Goal: Information Seeking & Learning: Understand process/instructions

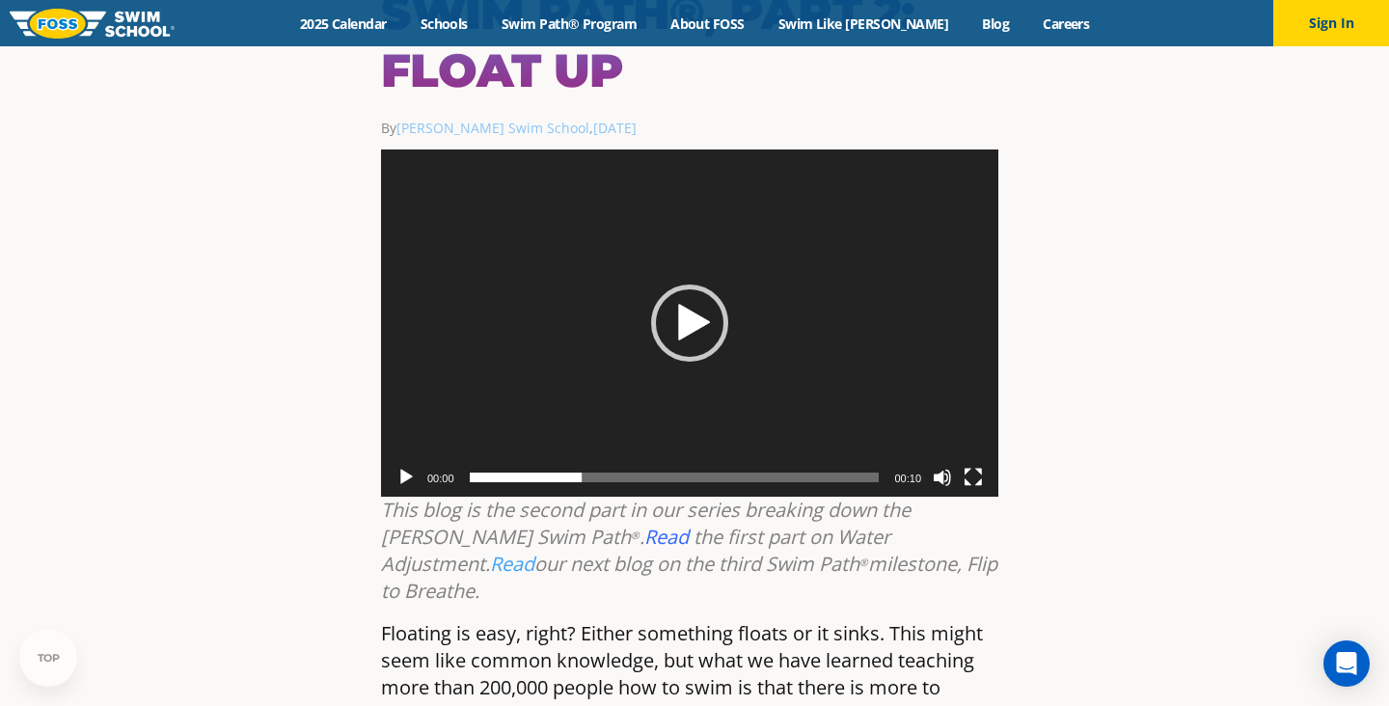
scroll to position [189, 0]
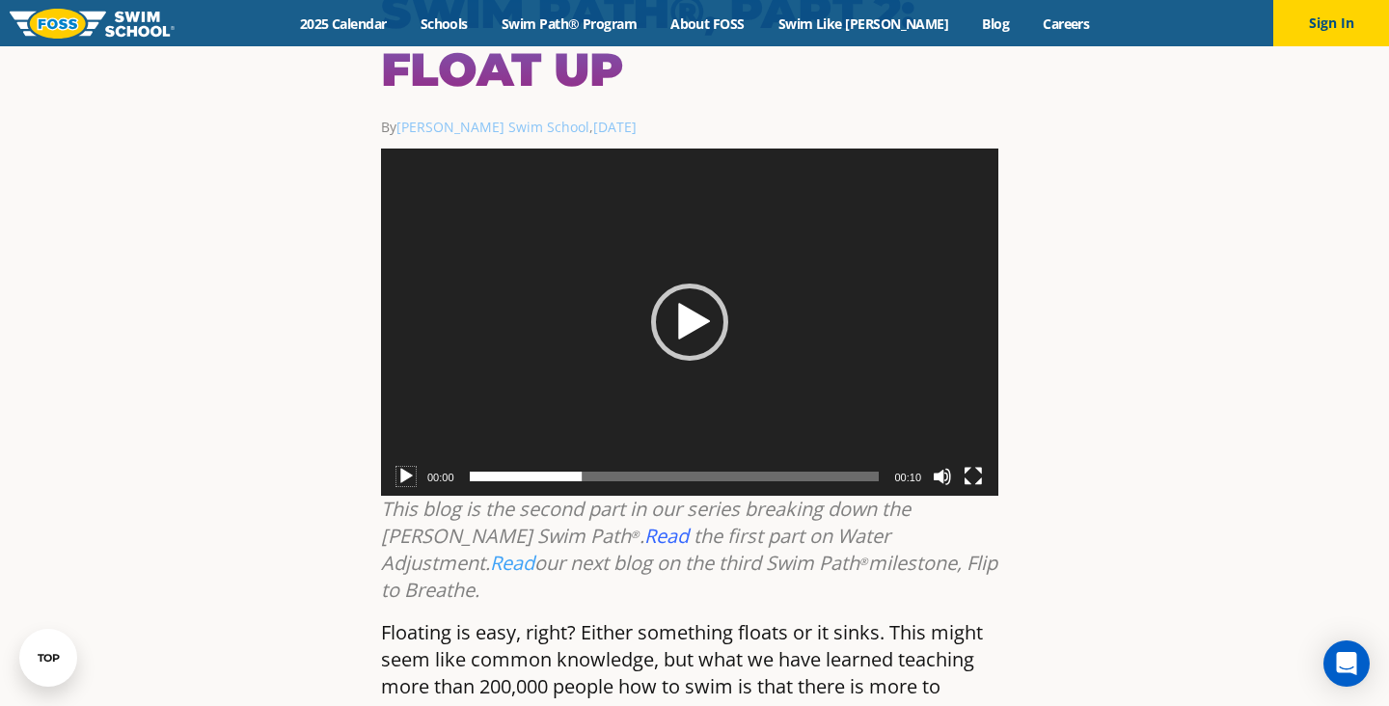
click at [400, 467] on button "Play" at bounding box center [405, 476] width 19 height 19
click at [617, 23] on link "Swim Path® Program" at bounding box center [568, 23] width 169 height 18
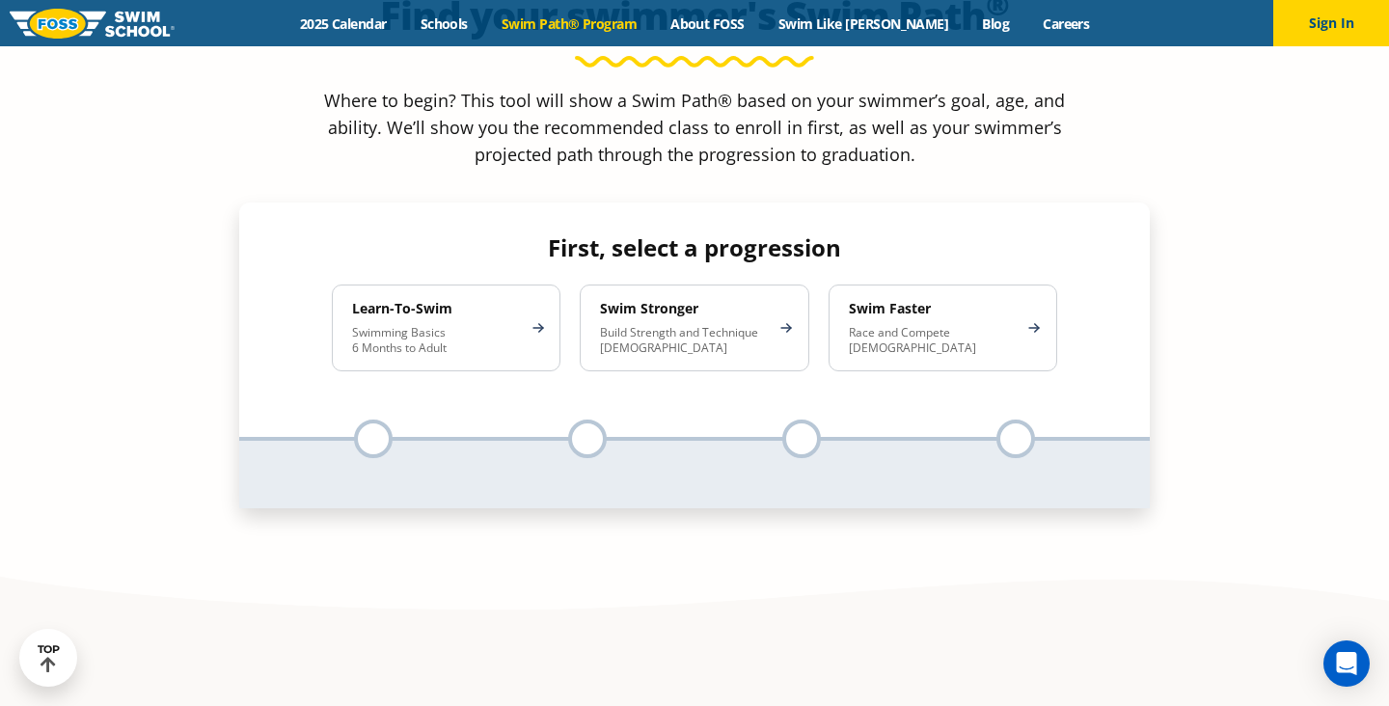
scroll to position [1876, 0]
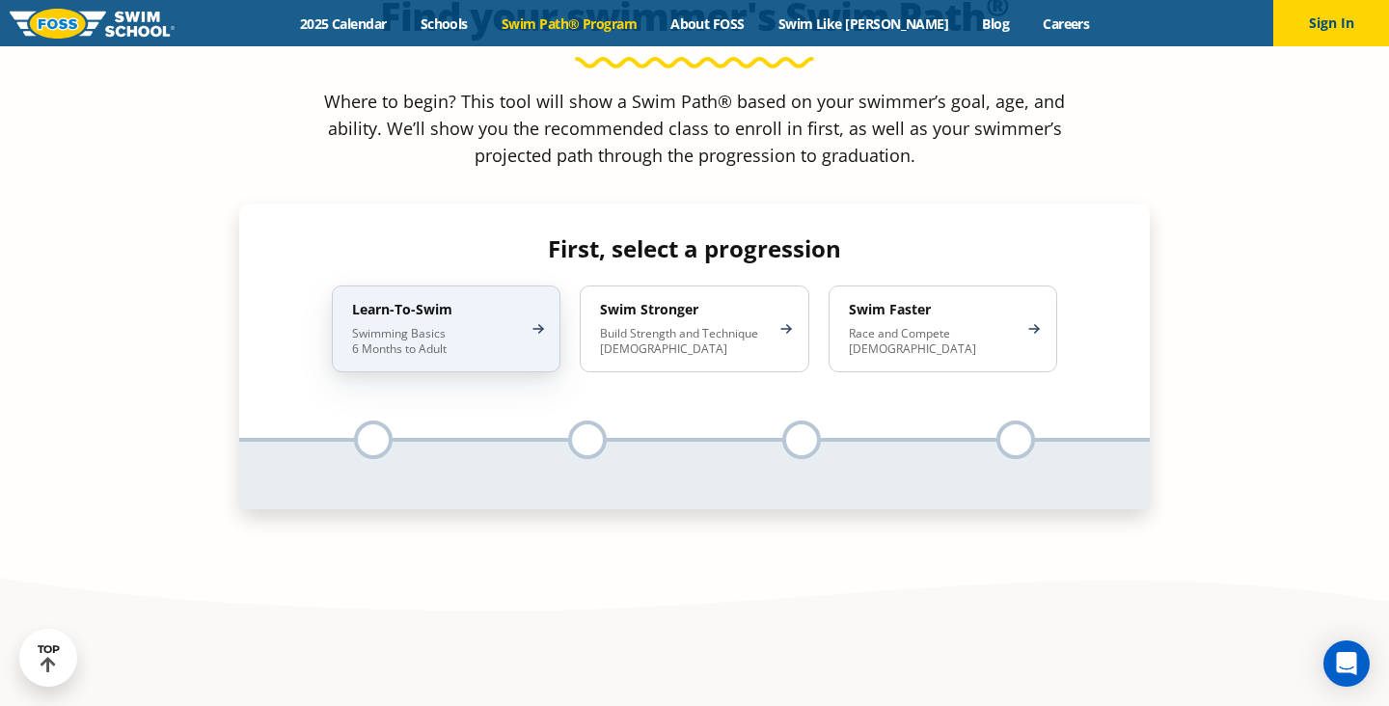
click at [538, 285] on div "Learn-To-Swim Swimming Basics 6 Months to Adult" at bounding box center [446, 328] width 229 height 87
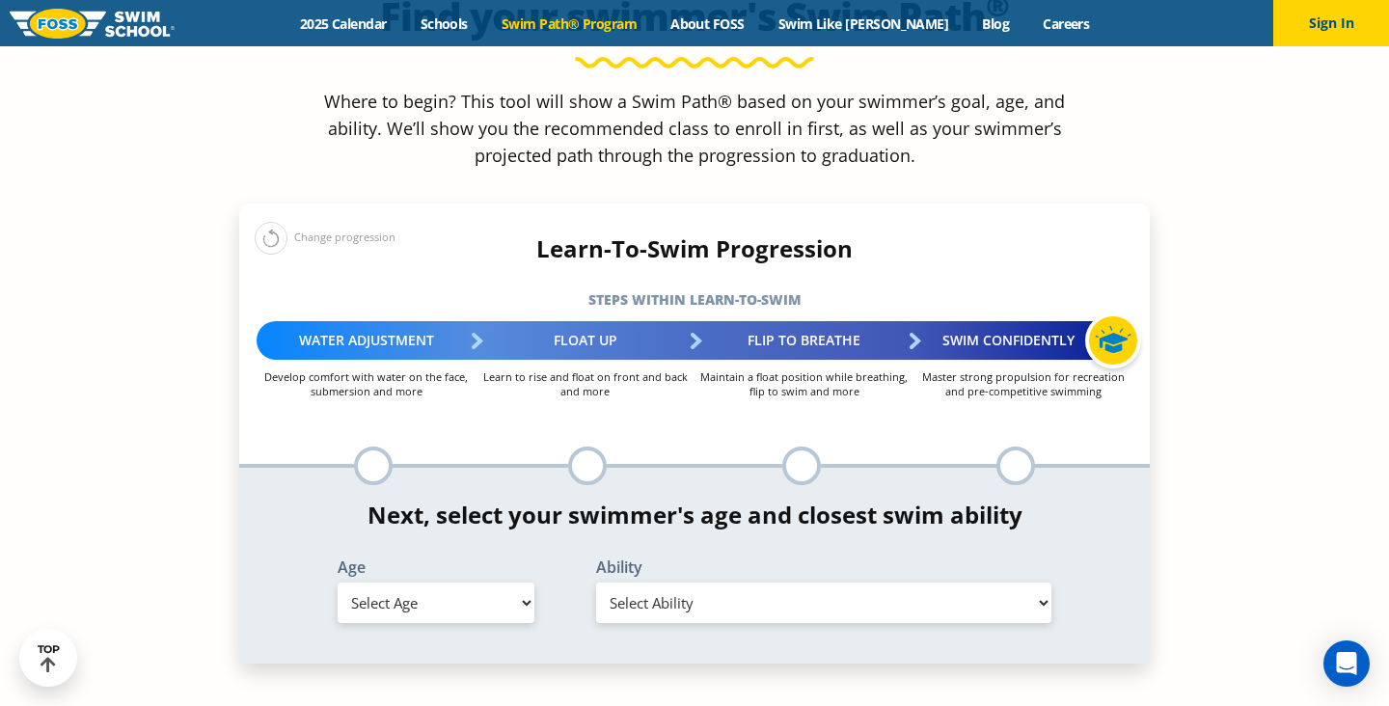
click at [403, 582] on select "Select Age 6 months - 1 year 1 year 2 years 3 years 4 years 5 years 6 years 7 y…" at bounding box center [436, 602] width 197 height 41
select select "5-years"
click at [338, 582] on select "Select Age 6 months - 1 year 1 year 2 years 3 years 4 years 5 years 6 years 7 y…" at bounding box center [436, 602] width 197 height 41
click at [643, 582] on select "Select Ability First in-water experience When in the water, reliant on a life j…" at bounding box center [823, 602] width 455 height 41
select select "5-years-when-in-the-water-reliant-on-a-life-jacket-or-floatation-device"
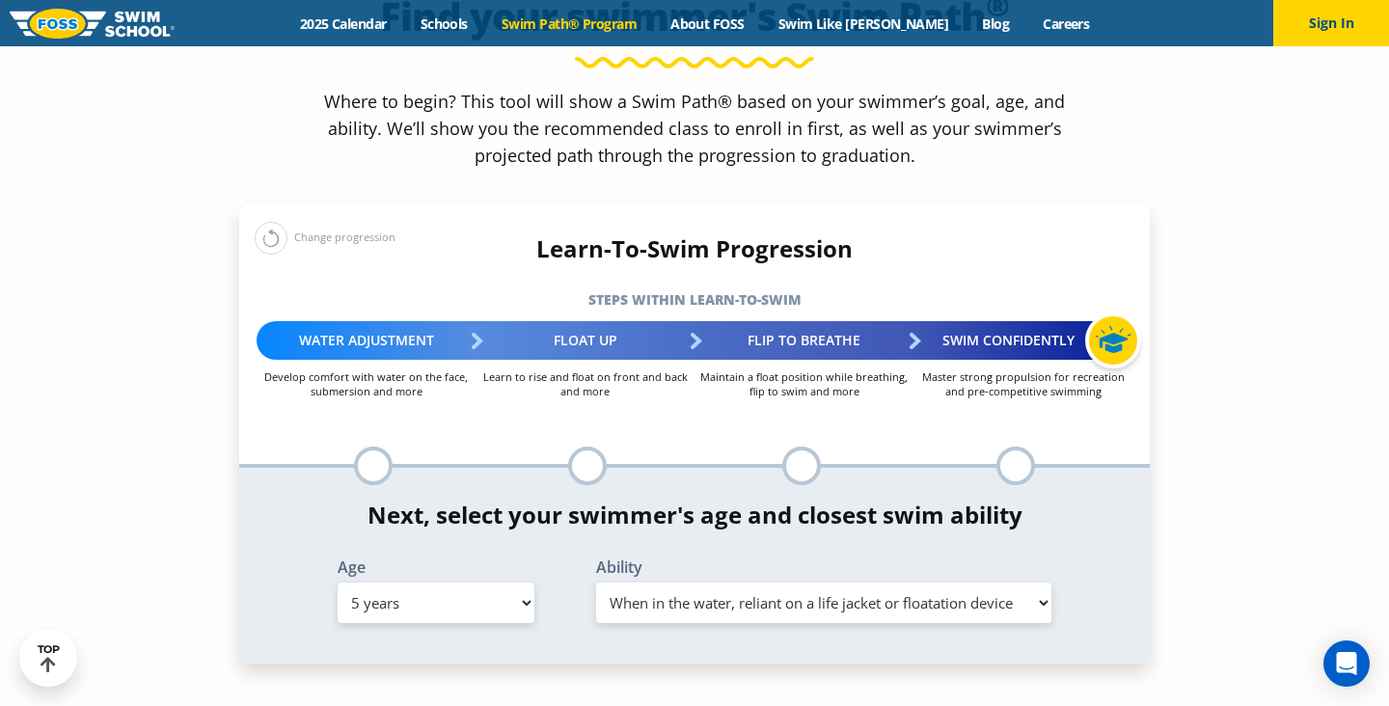
click at [596, 582] on select "Select Ability First in-water experience When in the water, reliant on a life j…" at bounding box center [823, 602] width 455 height 41
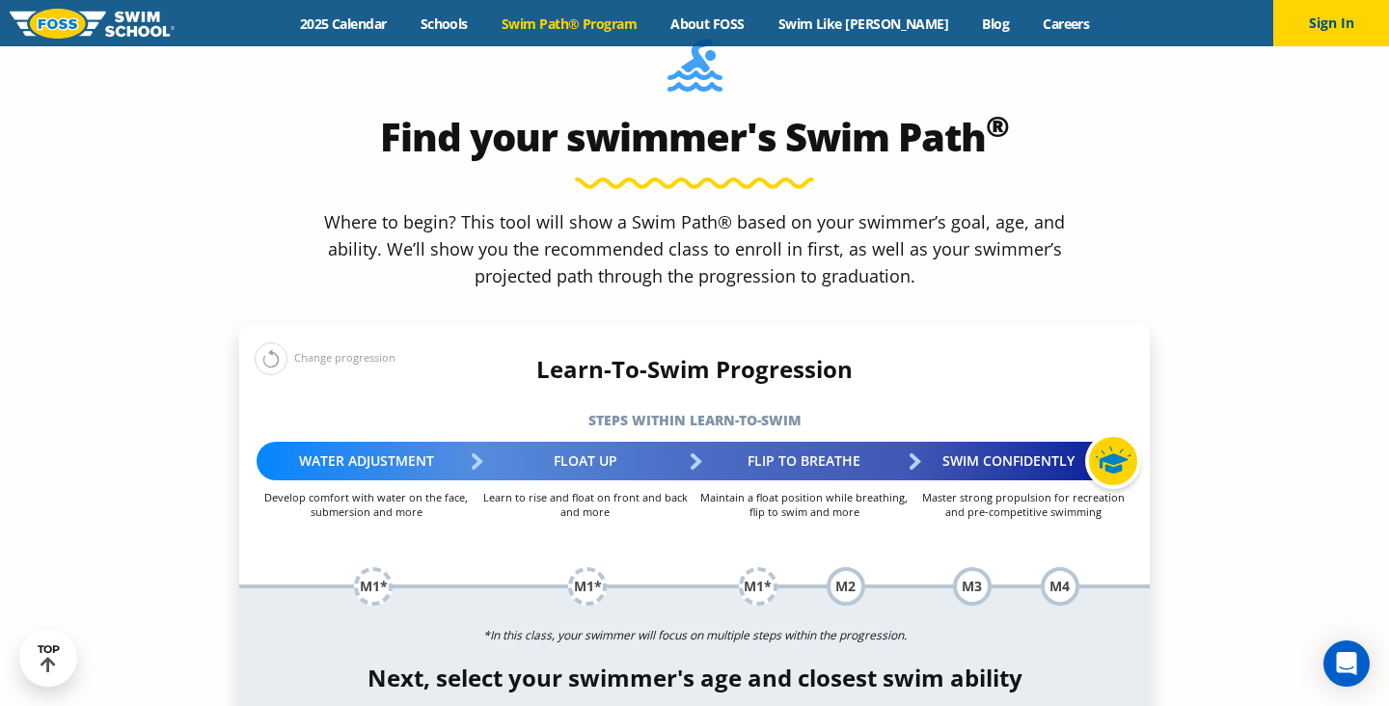
scroll to position [1265, 0]
